Goal: Information Seeking & Learning: Learn about a topic

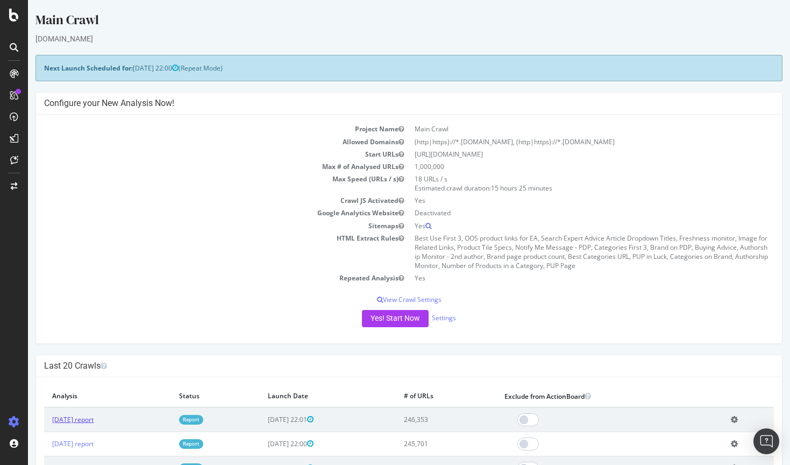
click at [94, 415] on link "[DATE] report" at bounding box center [72, 419] width 41 height 9
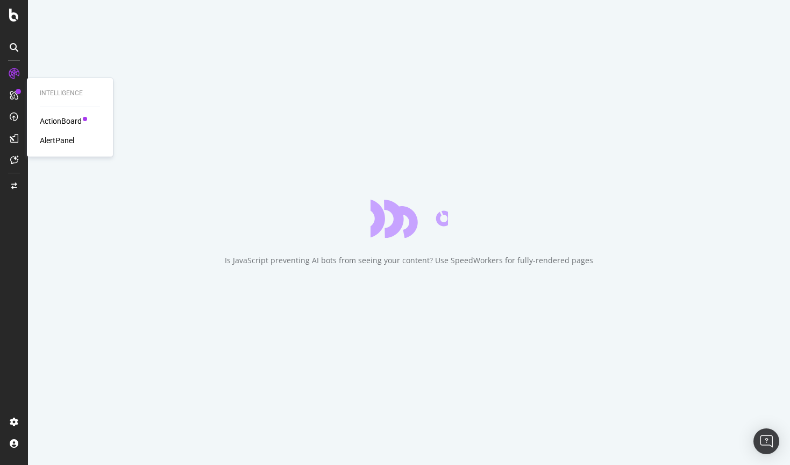
click at [57, 137] on div "AlertPanel" at bounding box center [57, 140] width 34 height 11
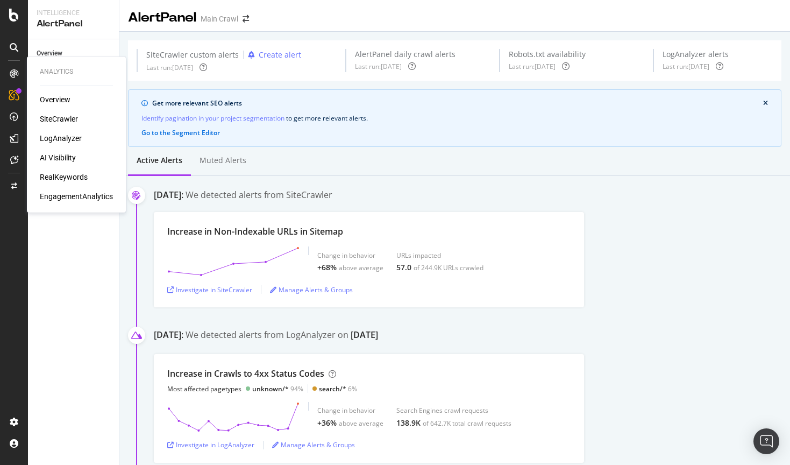
click at [50, 117] on div "SiteCrawler" at bounding box center [59, 118] width 38 height 11
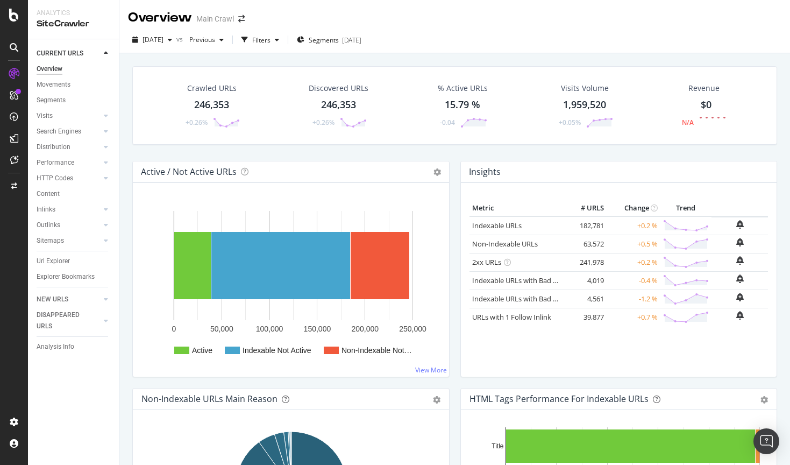
click at [207, 85] on div "Crawled URLs" at bounding box center [211, 88] width 49 height 11
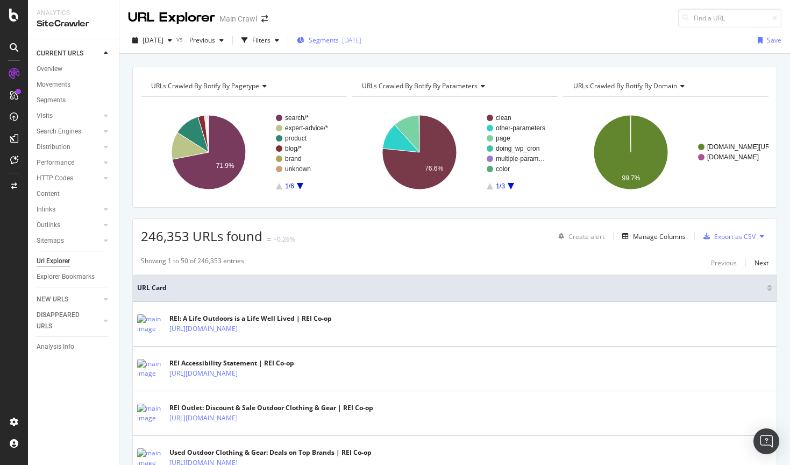
click at [339, 40] on span "Segments" at bounding box center [324, 39] width 30 height 9
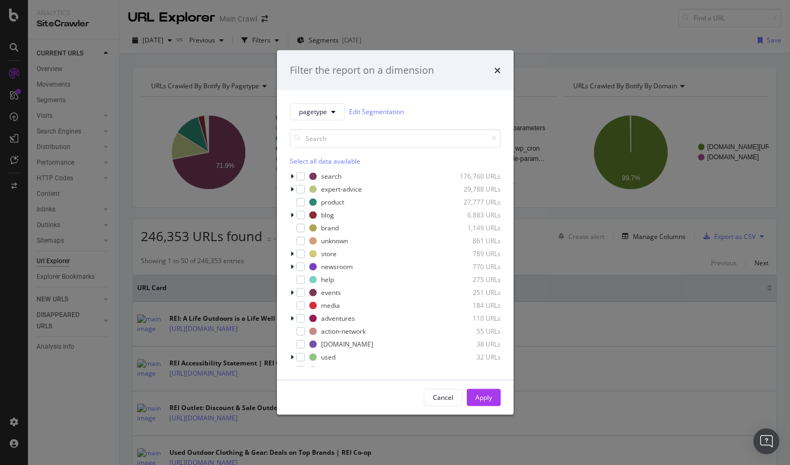
click at [414, 20] on div "Filter the report on a dimension pagetype Edit Segmentation Select all data ava…" at bounding box center [395, 232] width 790 height 465
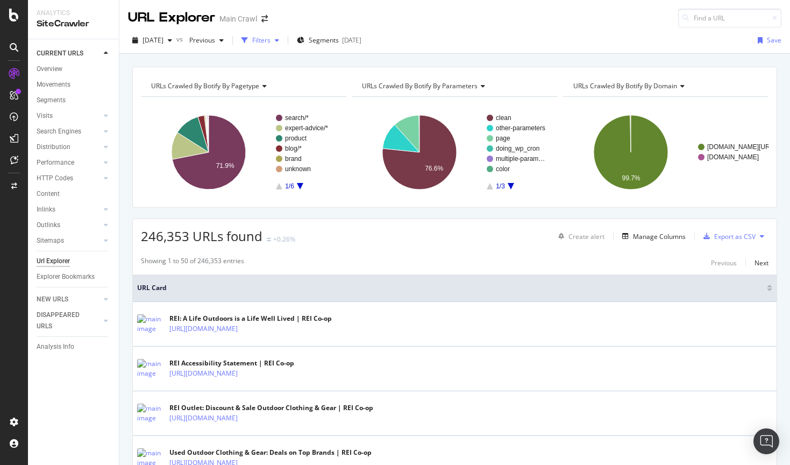
click at [270, 44] on div "Filters" at bounding box center [261, 39] width 18 height 9
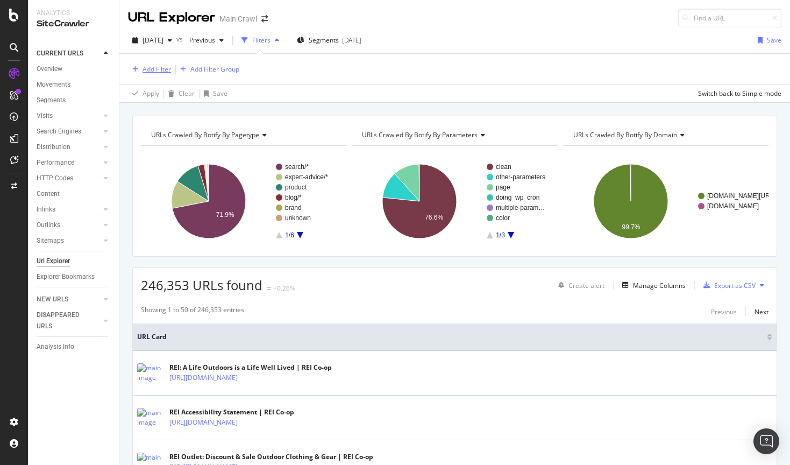
click at [154, 69] on div "Add Filter" at bounding box center [156, 69] width 28 height 9
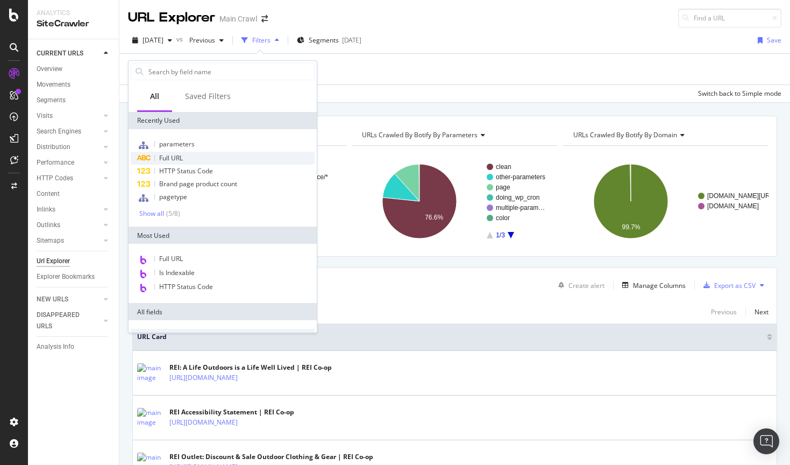
click at [192, 155] on div "Full URL" at bounding box center [223, 158] width 184 height 13
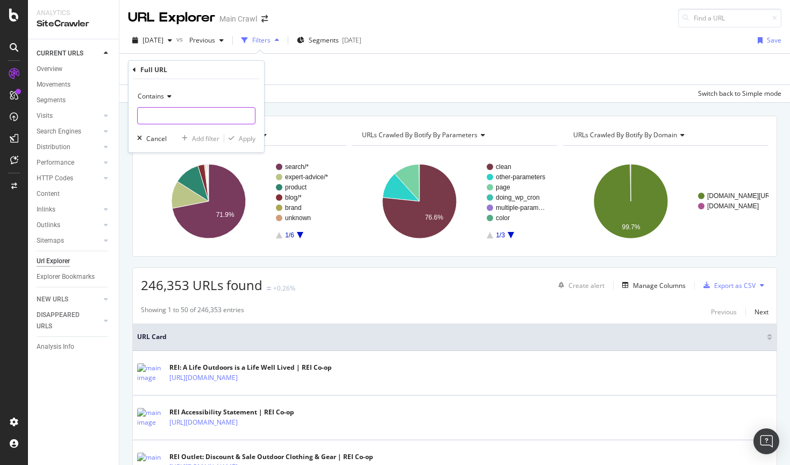
click at [167, 115] on input "text" at bounding box center [196, 115] width 117 height 17
type input "/f/pl-"
click at [247, 138] on div "Apply" at bounding box center [247, 138] width 17 height 9
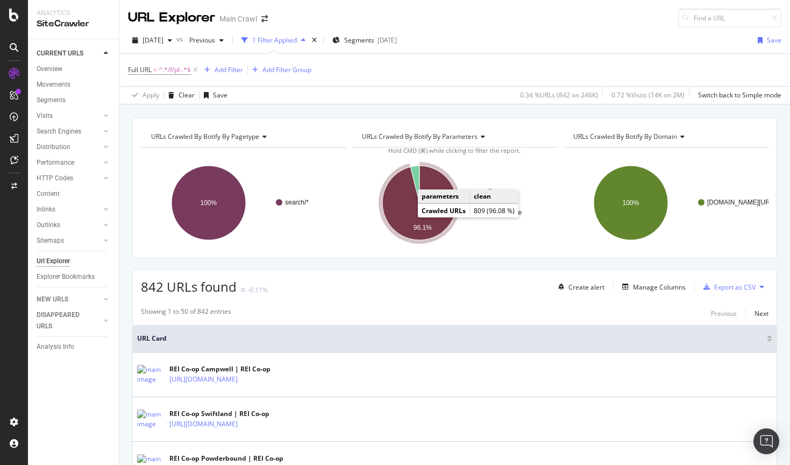
click at [415, 220] on icon "A chart." at bounding box center [419, 203] width 74 height 74
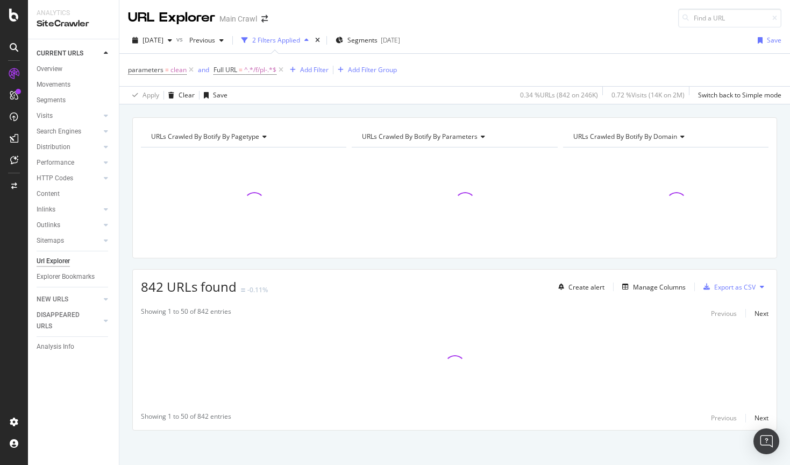
click at [128, 266] on div "URLs Crawled By Botify By pagetype Chart (by Value) Table Expand Export as CSV …" at bounding box center [454, 292] width 670 height 351
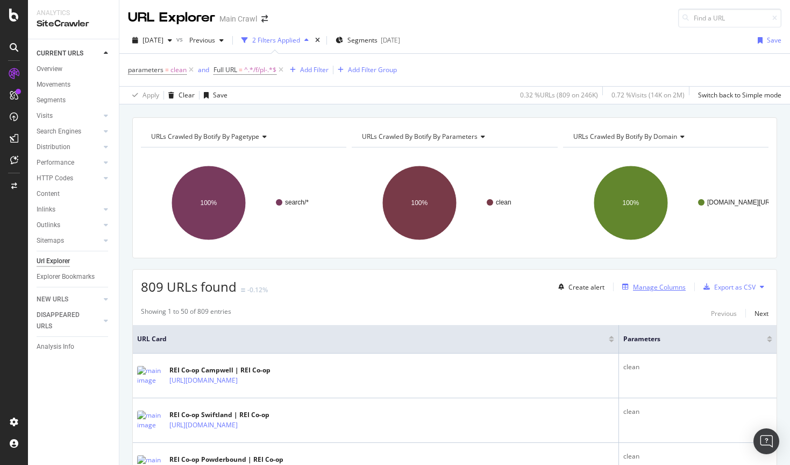
click at [663, 288] on div "Manage Columns" at bounding box center [659, 286] width 53 height 9
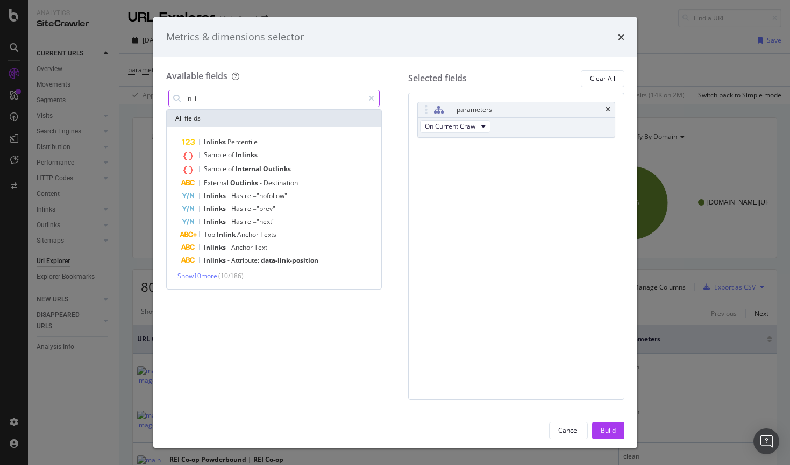
click at [205, 98] on input "in li" at bounding box center [274, 98] width 179 height 16
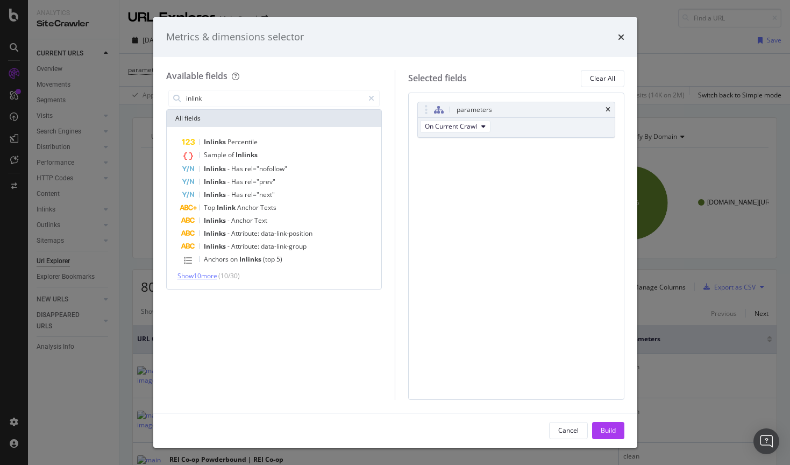
type input "inlink"
click at [205, 279] on span "Show 10 more" at bounding box center [197, 275] width 40 height 9
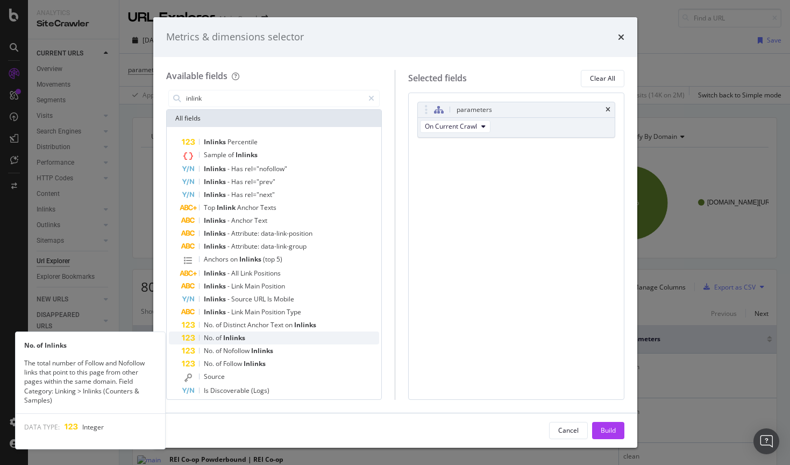
click at [285, 338] on div "No. of Inlinks" at bounding box center [281, 337] width 198 height 13
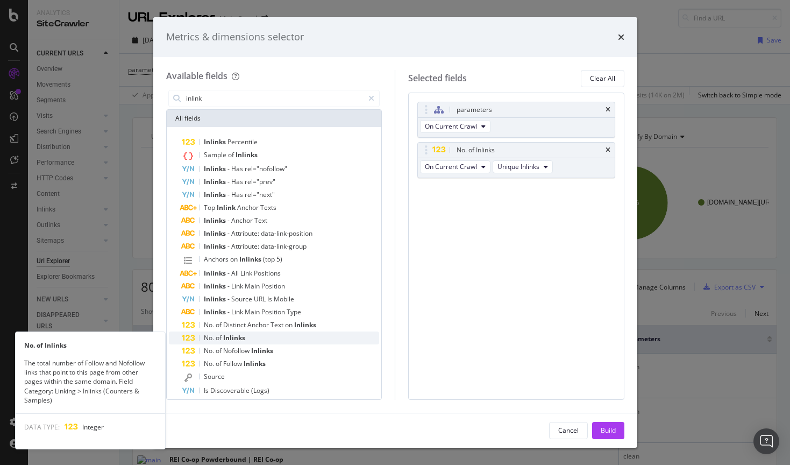
click at [245, 338] on div "No. of Inlinks" at bounding box center [281, 337] width 198 height 13
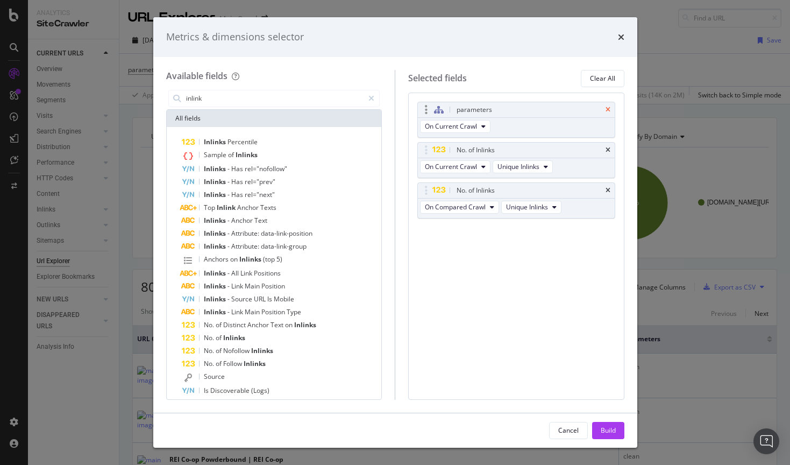
click at [608, 108] on icon "times" at bounding box center [607, 109] width 5 height 6
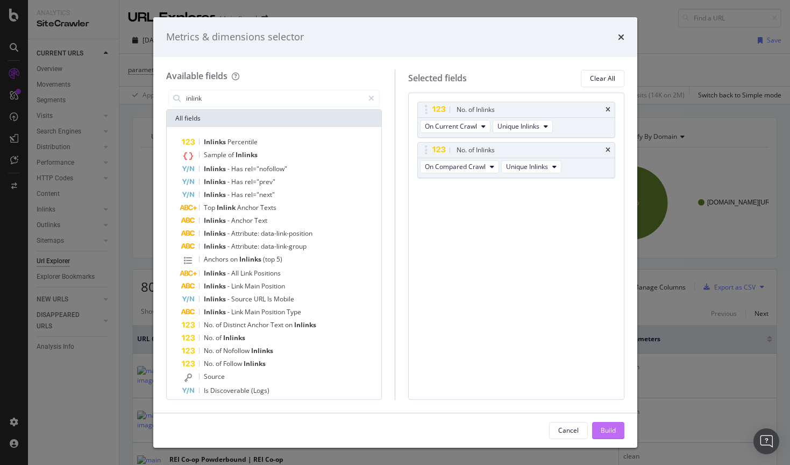
click at [608, 427] on div "Build" at bounding box center [608, 429] width 15 height 9
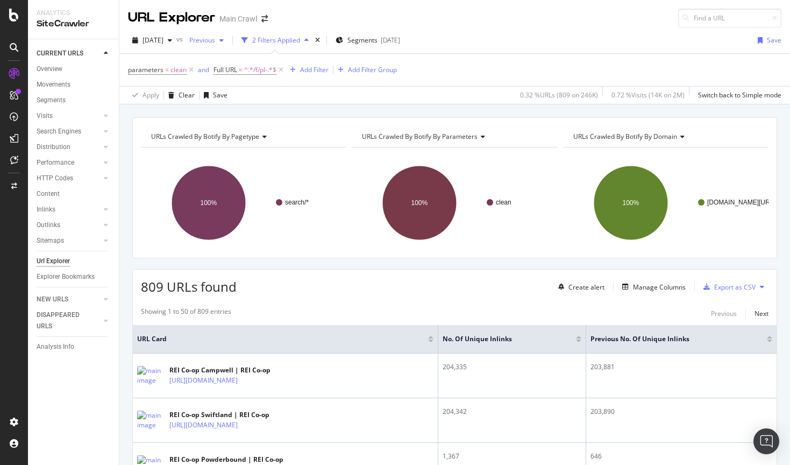
click at [210, 38] on span "Previous" at bounding box center [200, 39] width 30 height 9
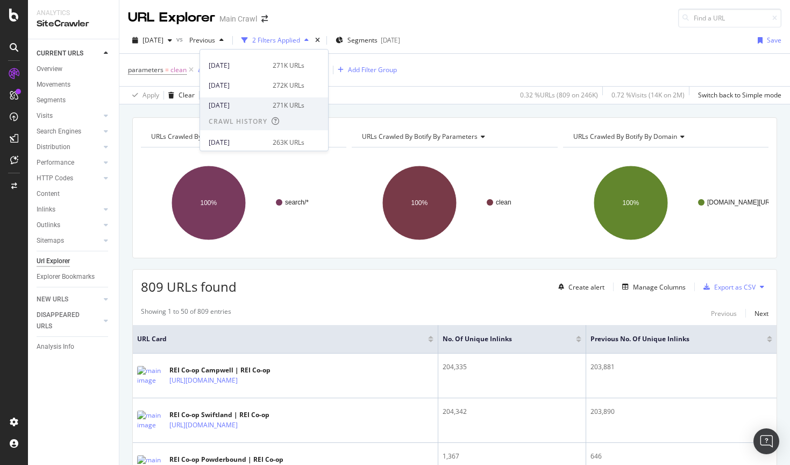
scroll to position [352, 0]
click at [274, 106] on div "271K URLs" at bounding box center [289, 105] width 32 height 10
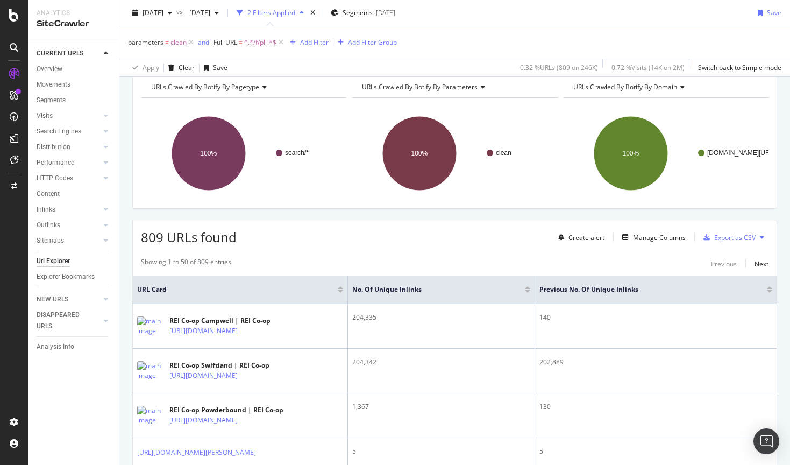
scroll to position [54, 0]
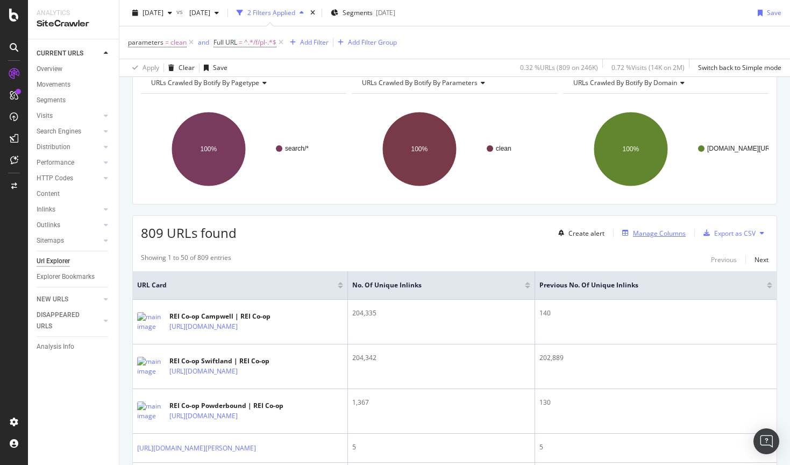
click at [666, 233] on div "Manage Columns" at bounding box center [659, 233] width 53 height 9
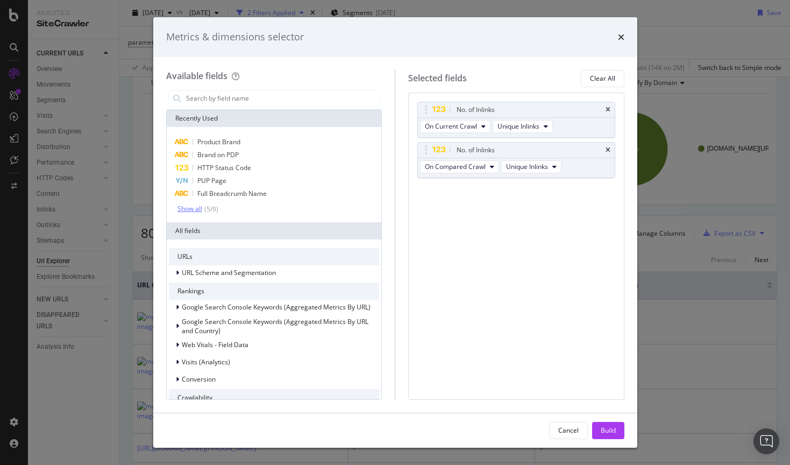
click at [201, 210] on div "Show all" at bounding box center [189, 209] width 25 height 8
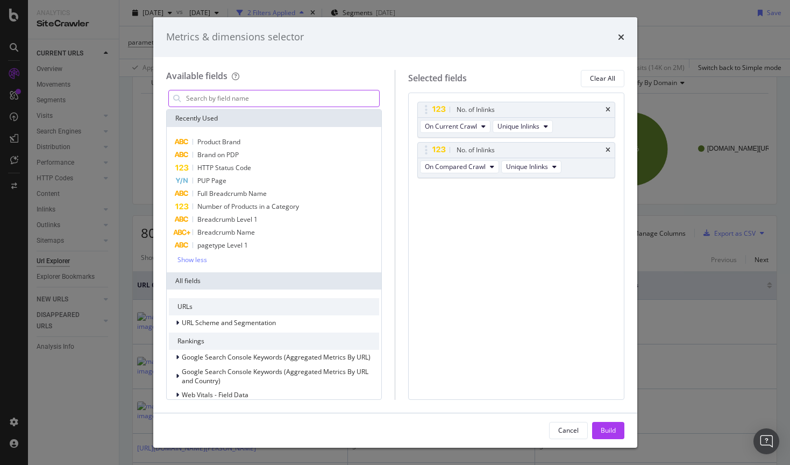
click at [228, 94] on input "modal" at bounding box center [282, 98] width 195 height 16
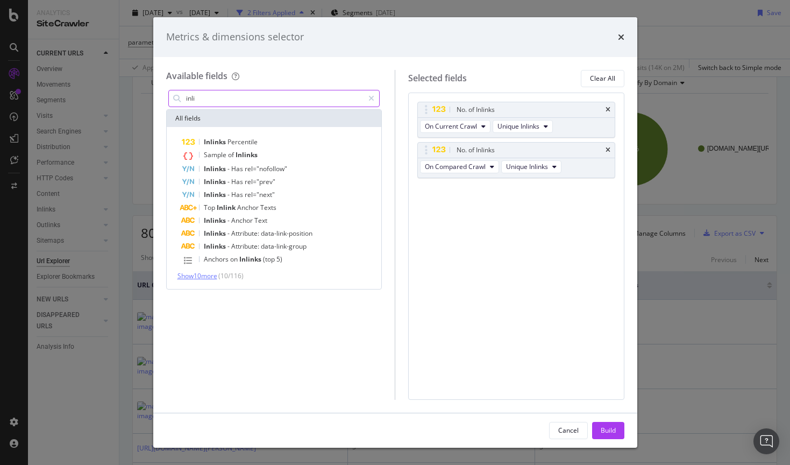
type input "inli"
click at [217, 276] on span "Show 10 more" at bounding box center [197, 275] width 40 height 9
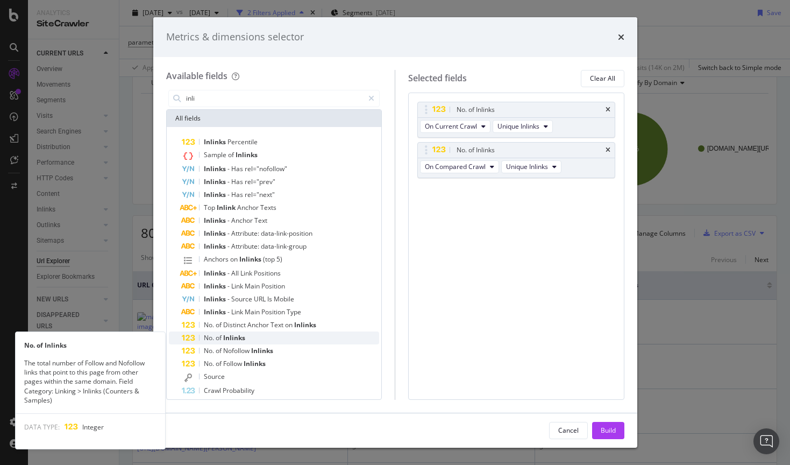
click at [252, 337] on div "No. of Inlinks" at bounding box center [281, 337] width 198 height 13
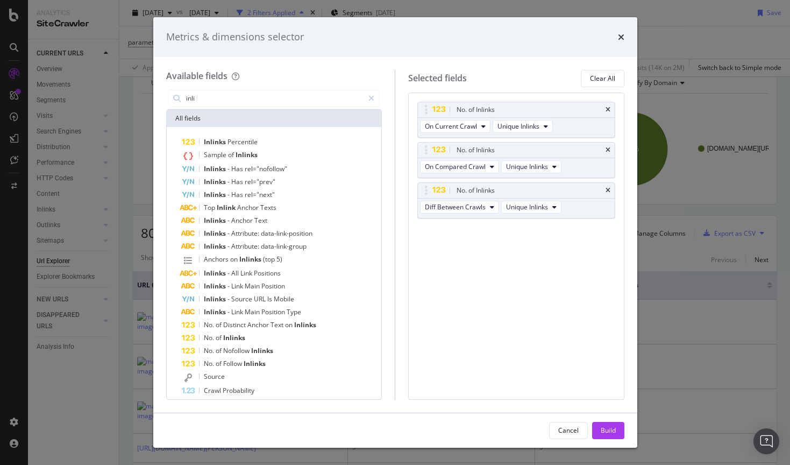
click at [605, 429] on div "Build" at bounding box center [608, 429] width 15 height 9
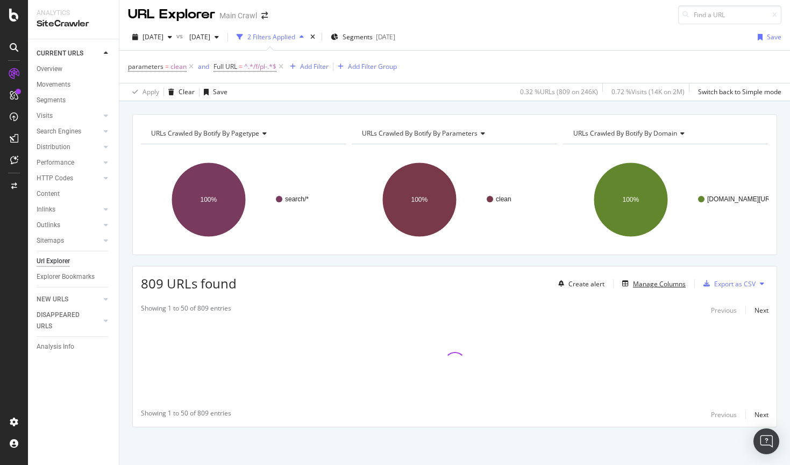
scroll to position [3, 0]
click at [127, 262] on div "URLs Crawled By Botify By pagetype Chart (by Value) Table Expand Export as CSV …" at bounding box center [454, 289] width 670 height 351
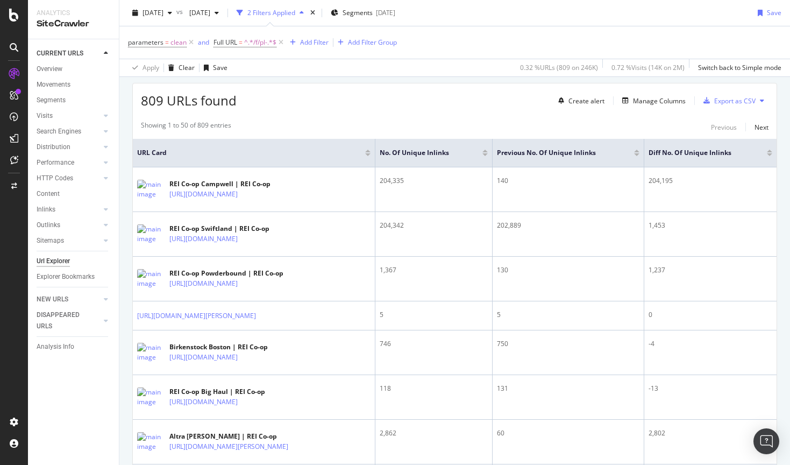
scroll to position [266, 0]
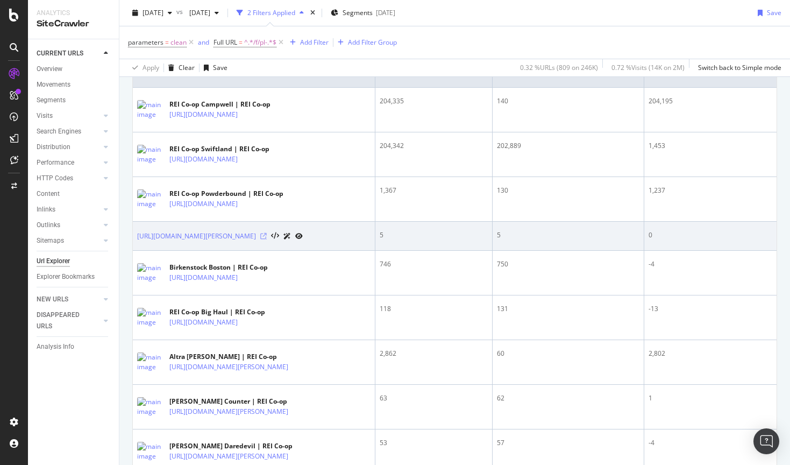
click at [267, 236] on icon at bounding box center [263, 236] width 6 height 6
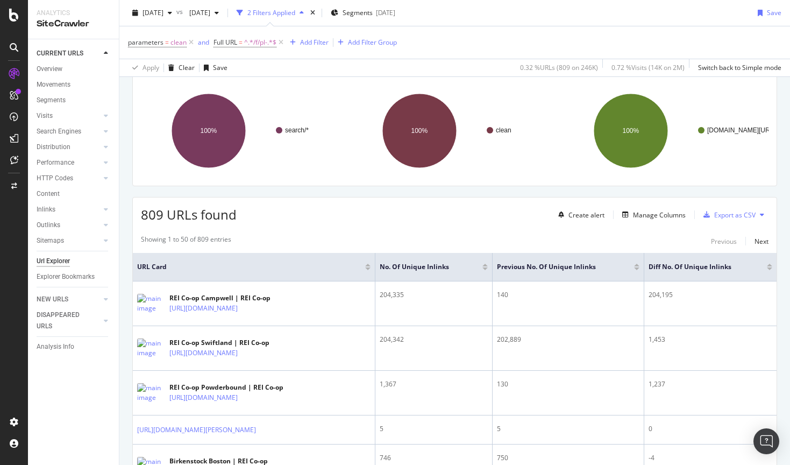
scroll to position [0, 0]
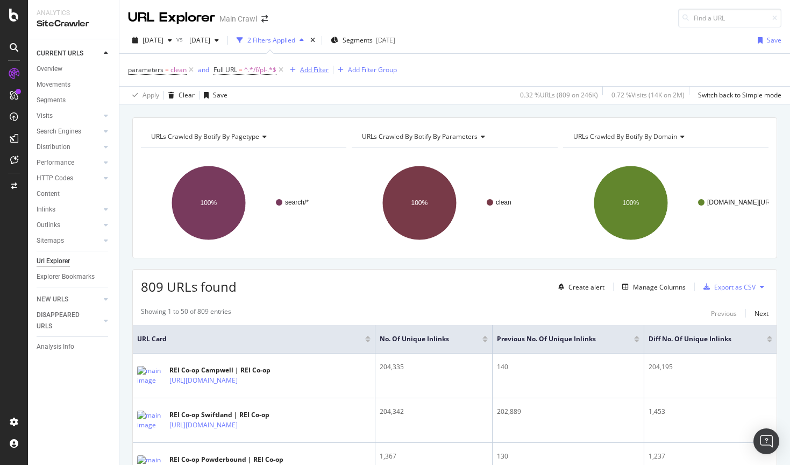
click at [308, 66] on div "Add Filter" at bounding box center [314, 69] width 28 height 9
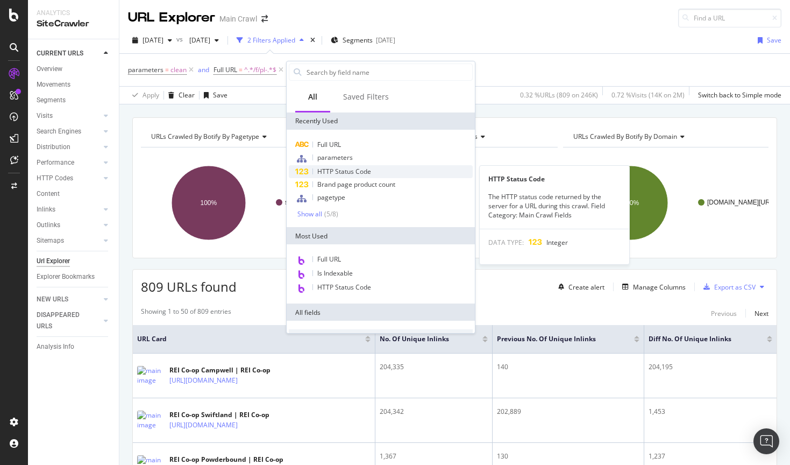
click at [374, 170] on div "HTTP Status Code" at bounding box center [381, 171] width 184 height 13
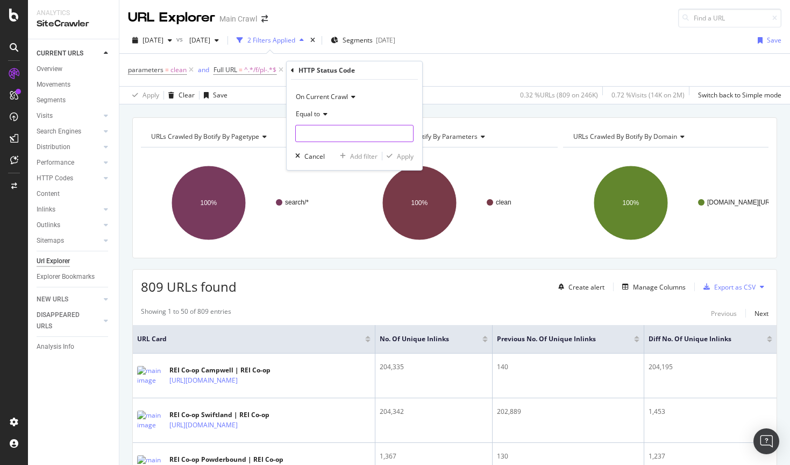
click at [326, 131] on input "number" at bounding box center [354, 133] width 118 height 17
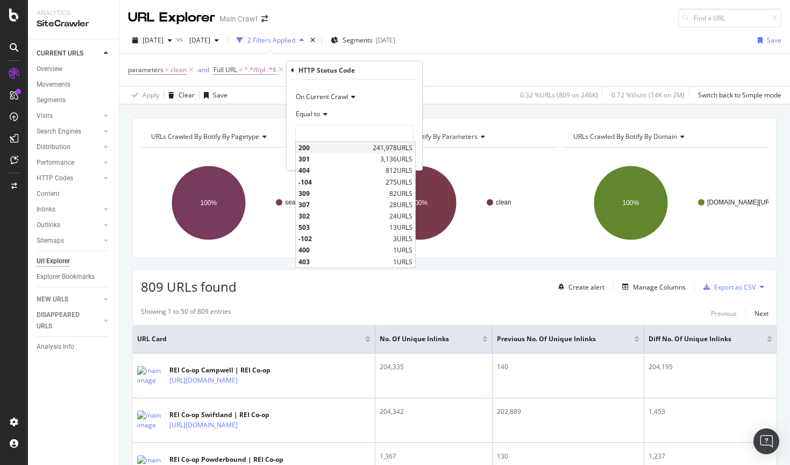
click at [329, 146] on span "200" at bounding box center [334, 147] width 72 height 9
type input "200"
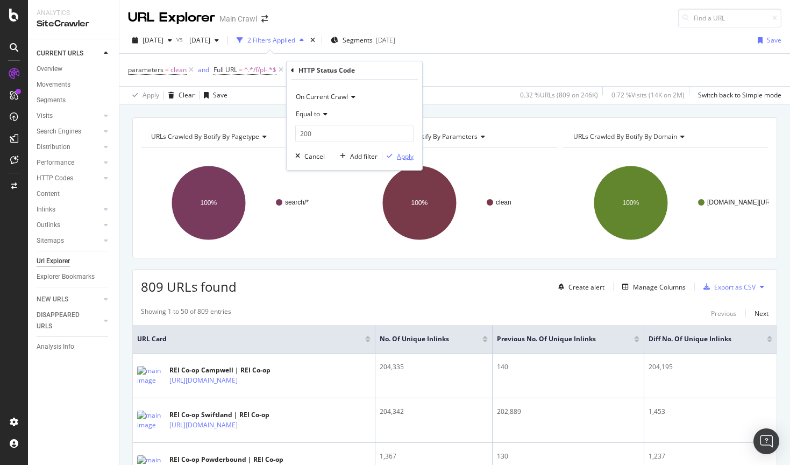
click at [408, 158] on div "Apply" at bounding box center [405, 156] width 17 height 9
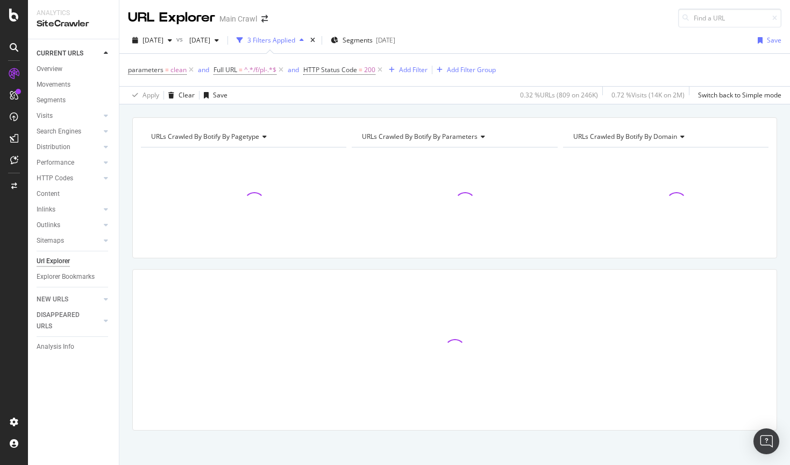
click at [128, 196] on div "URLs Crawled By Botify By pagetype Chart (by Value) Table Expand Export as CSV …" at bounding box center [454, 292] width 670 height 351
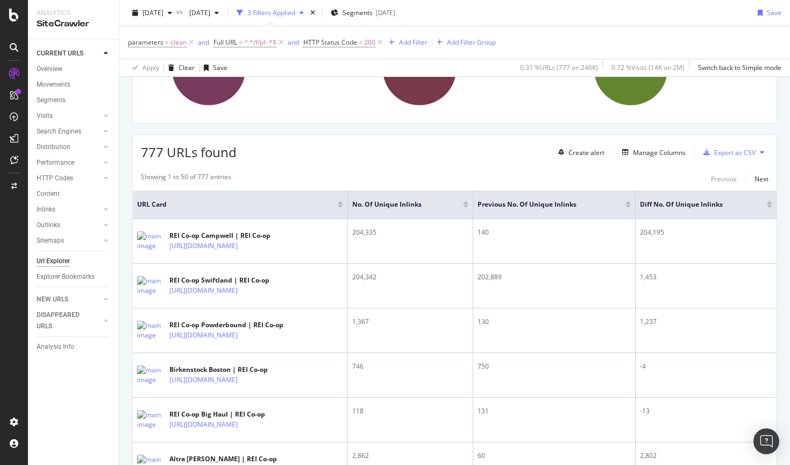
scroll to position [138, 0]
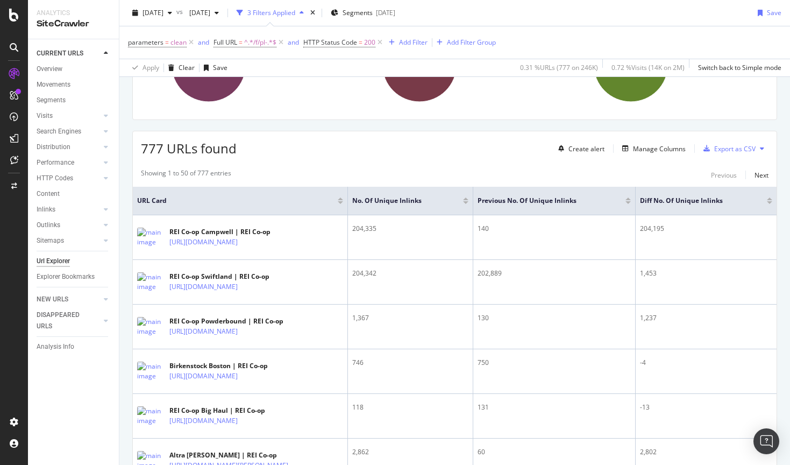
click at [769, 203] on div at bounding box center [769, 202] width 5 height 3
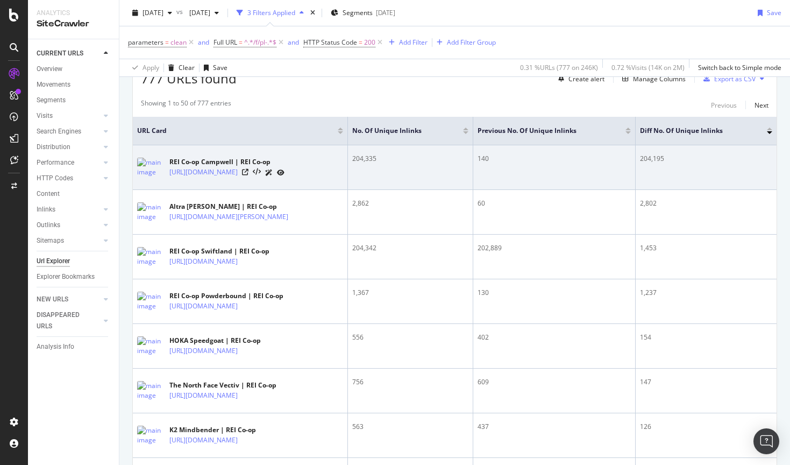
scroll to position [206, 0]
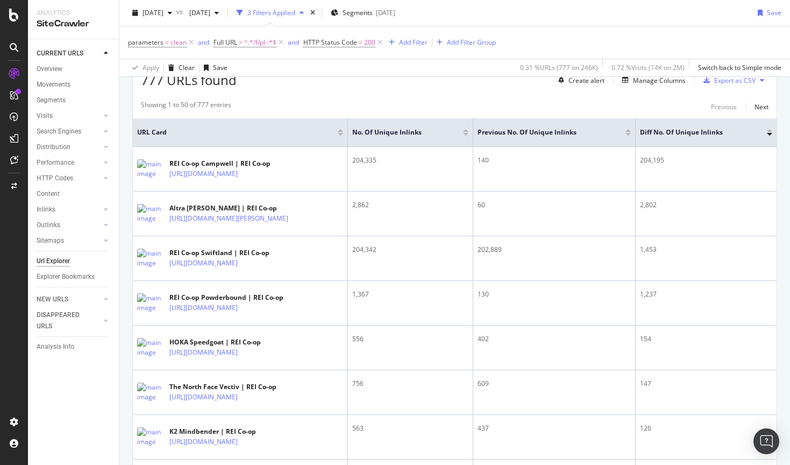
click at [770, 131] on div at bounding box center [769, 130] width 5 height 3
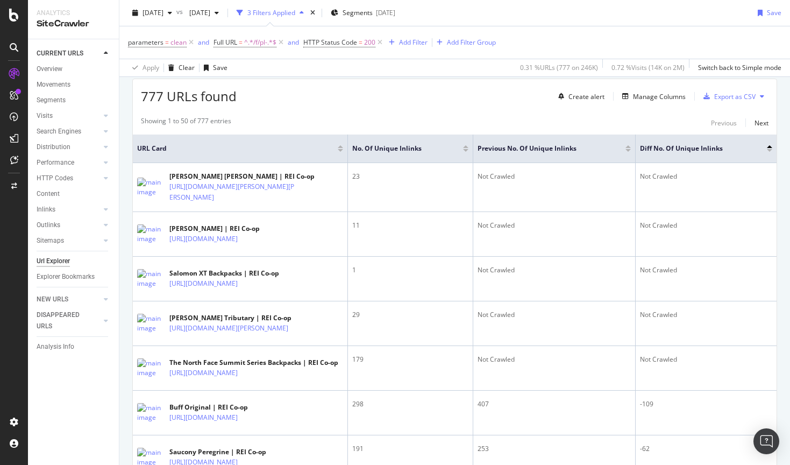
scroll to position [191, 0]
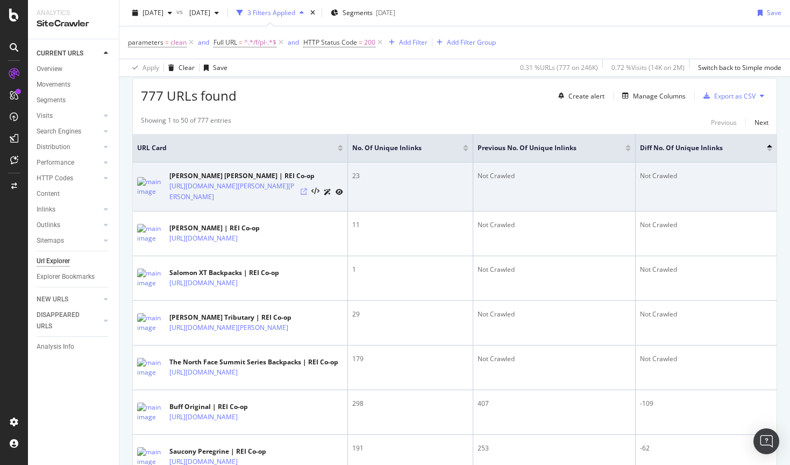
click at [303, 194] on icon at bounding box center [304, 191] width 6 height 6
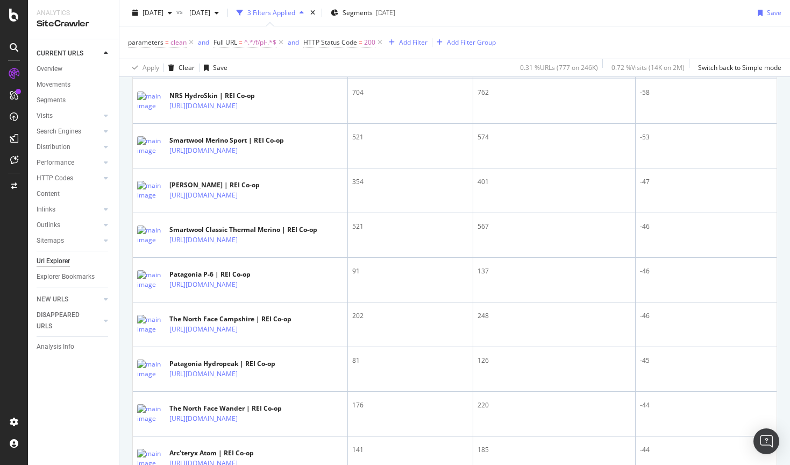
scroll to position [593, 0]
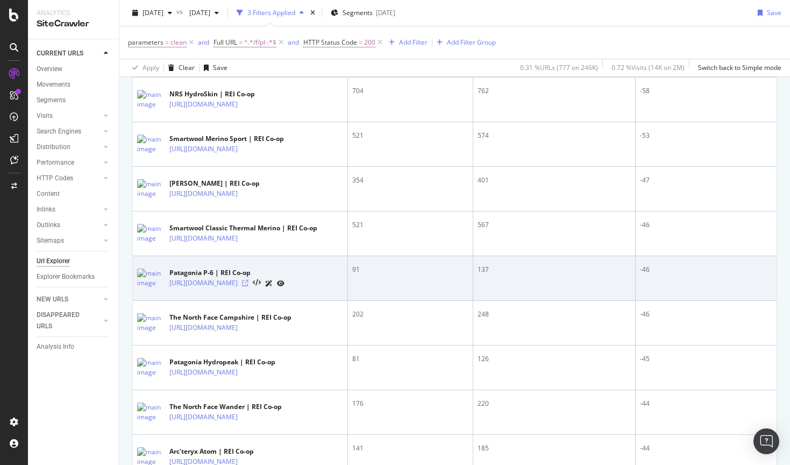
click at [248, 286] on icon at bounding box center [245, 283] width 6 height 6
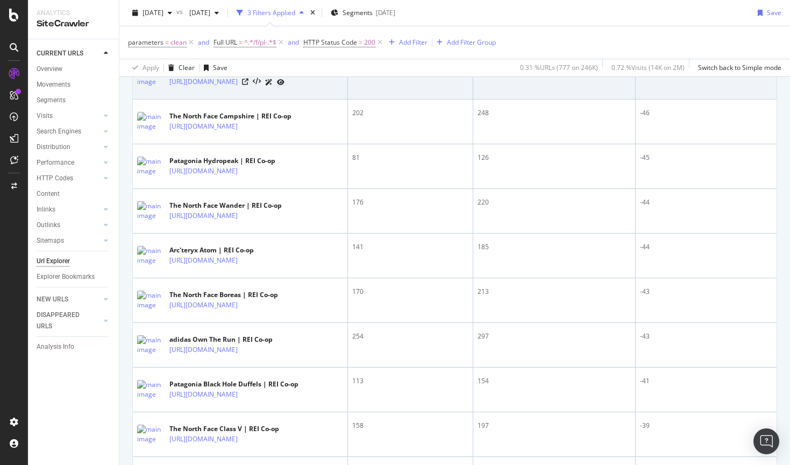
scroll to position [836, 0]
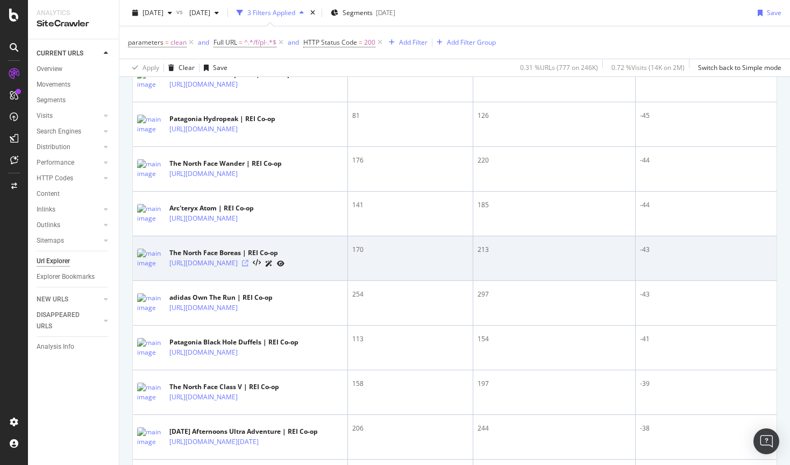
click at [248, 266] on icon at bounding box center [245, 263] width 6 height 6
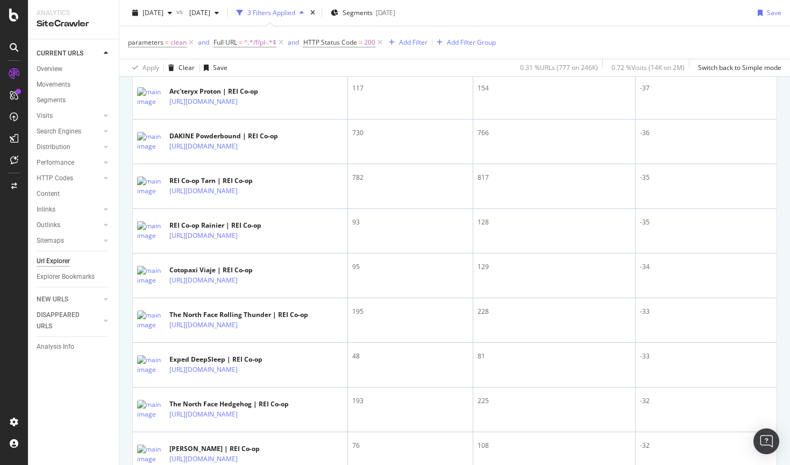
scroll to position [1267, 0]
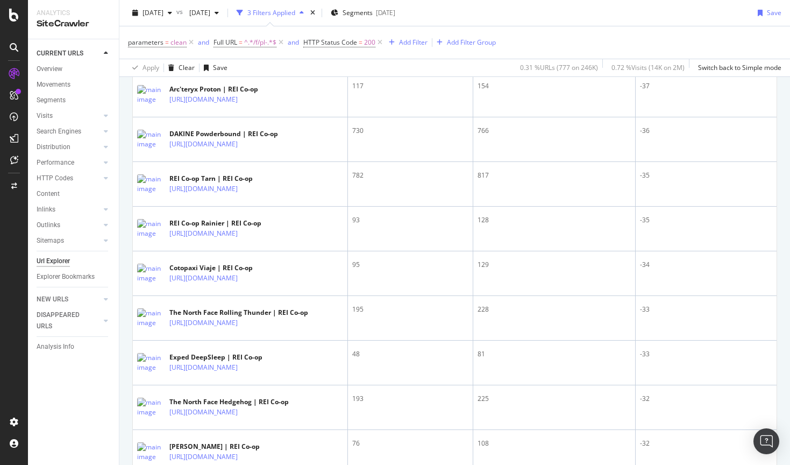
click at [586, 44] on div "parameters = clean and Full URL = ^.*/f/pl-.*$ and HTTP Status Code = 200 Add F…" at bounding box center [454, 42] width 653 height 32
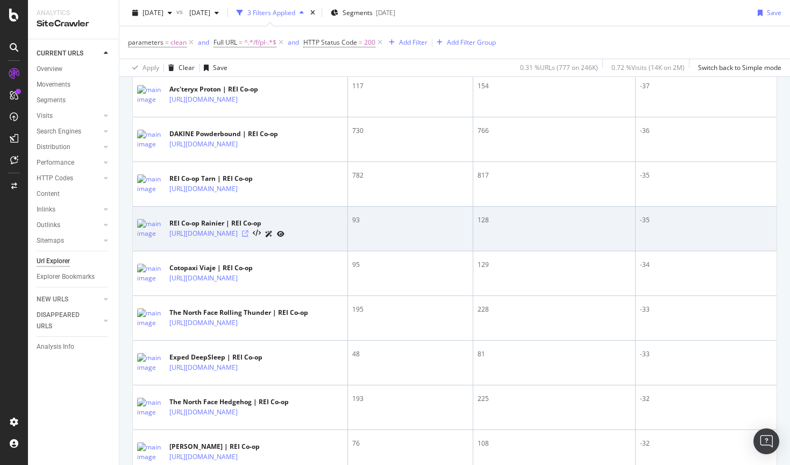
click at [248, 237] on icon at bounding box center [245, 233] width 6 height 6
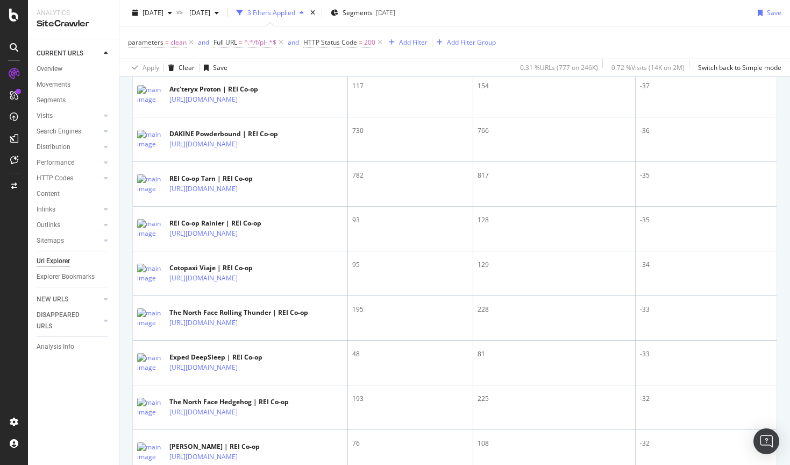
click at [126, 311] on div "URLs Crawled By Botify By pagetype Chart (by Value) Table Expand Export as CSV …" at bounding box center [454, 116] width 670 height 2533
